Goal: Navigation & Orientation: Find specific page/section

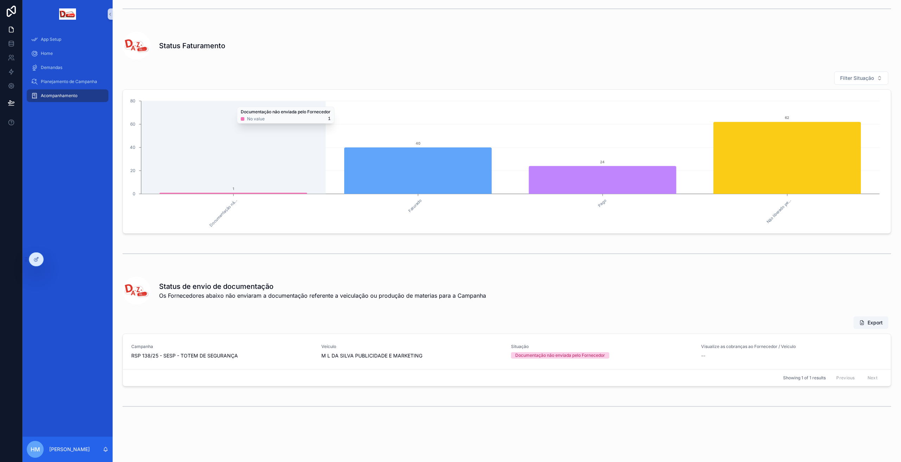
scroll to position [61, 0]
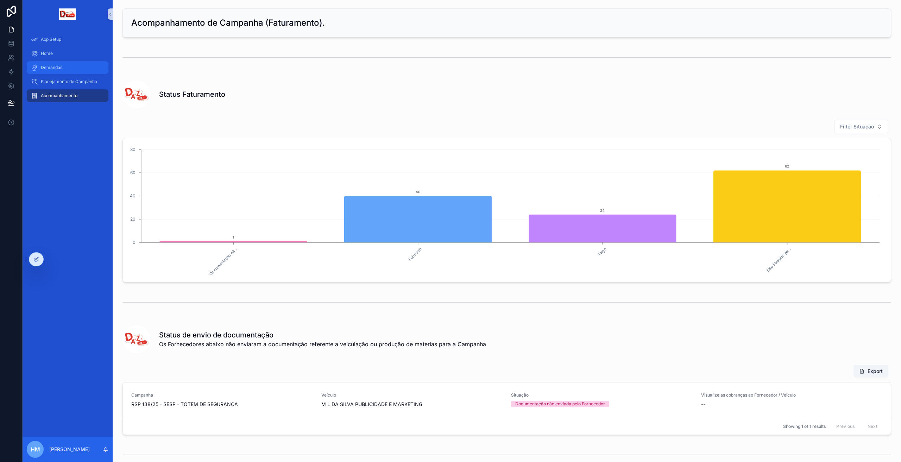
click at [57, 68] on span "Demandas" at bounding box center [51, 68] width 21 height 6
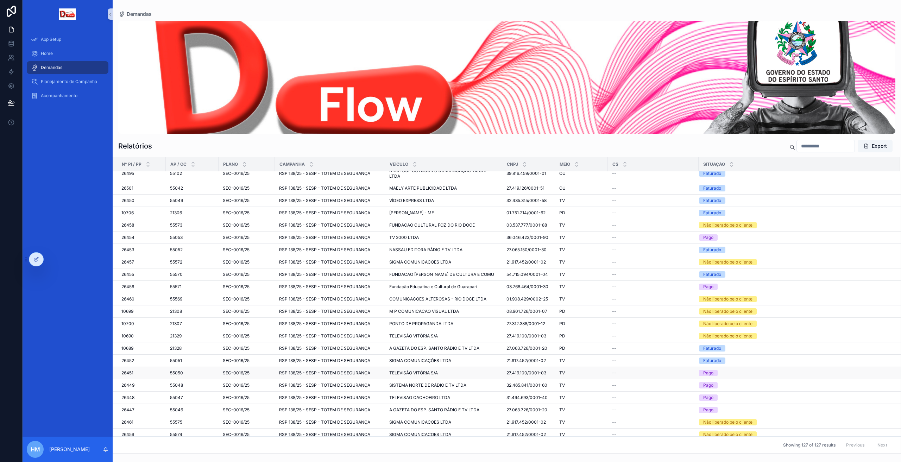
scroll to position [1380, 0]
